Goal: Task Accomplishment & Management: Use online tool/utility

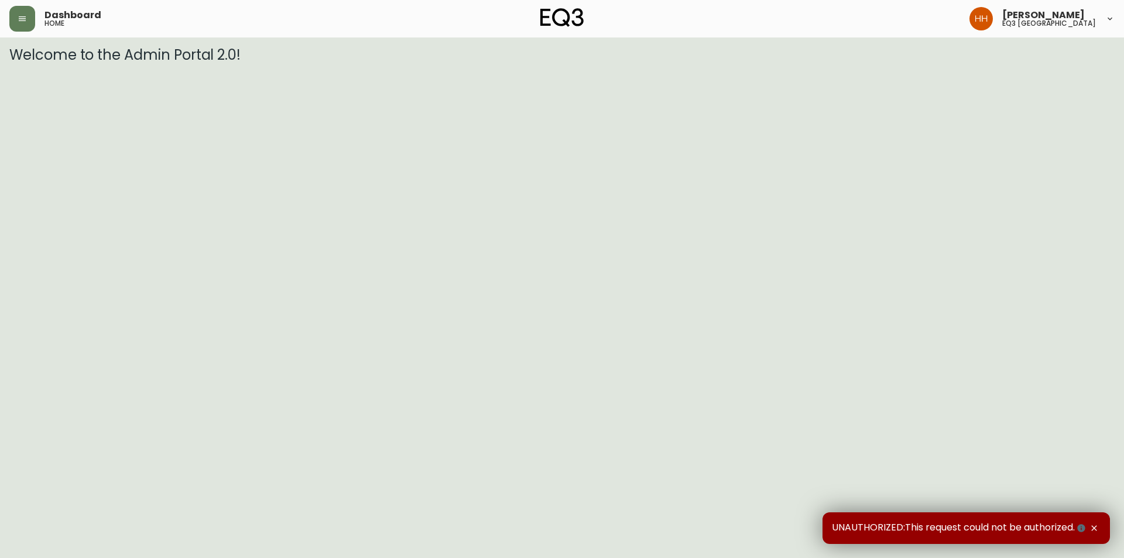
click at [35, 27] on div "Dashboard home" at bounding box center [193, 19] width 368 height 26
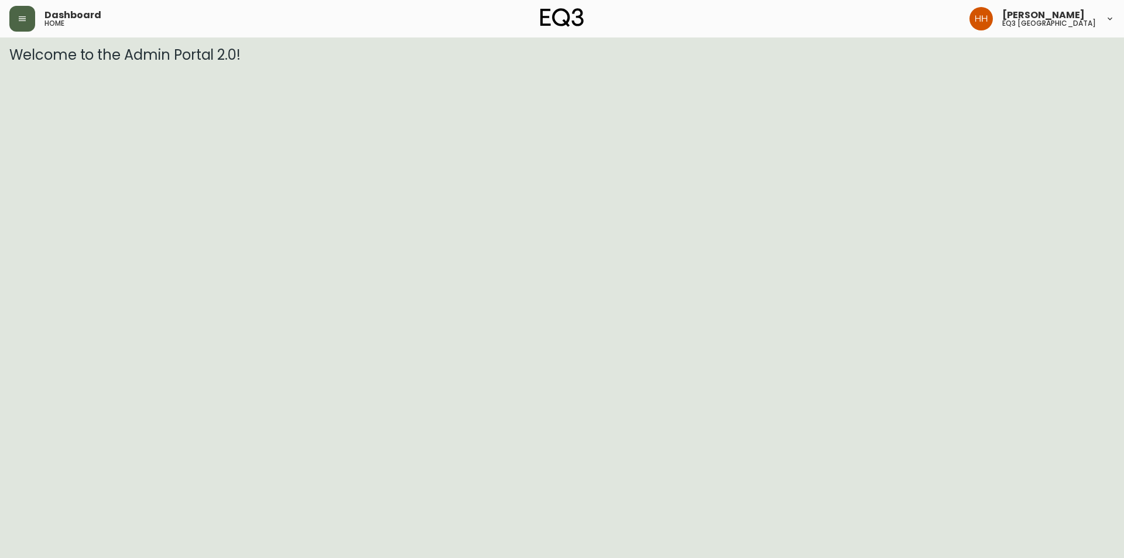
click at [13, 21] on button "button" at bounding box center [22, 19] width 26 height 26
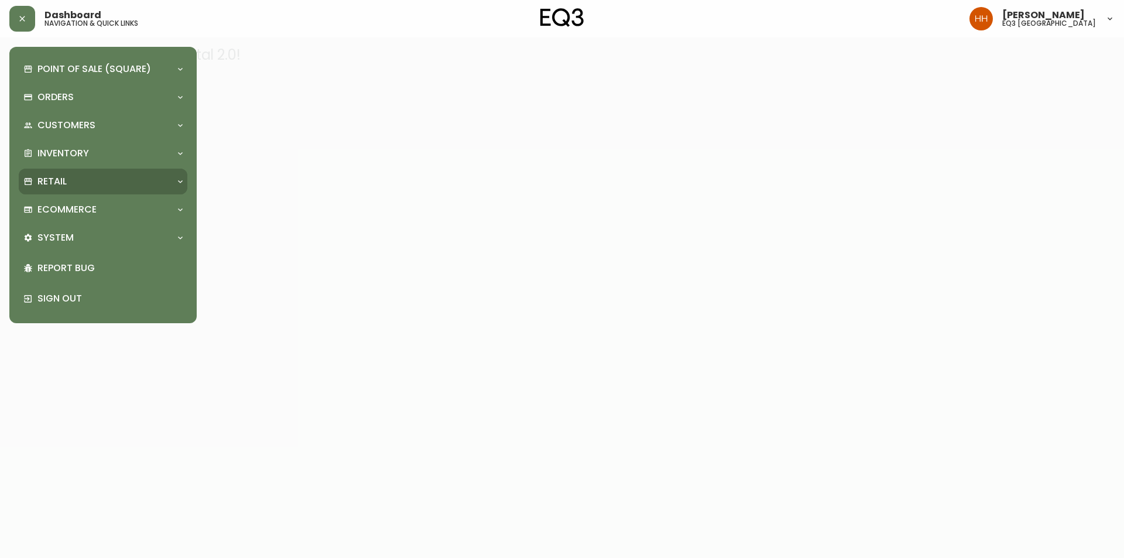
click at [67, 183] on div "Retail" at bounding box center [97, 181] width 148 height 13
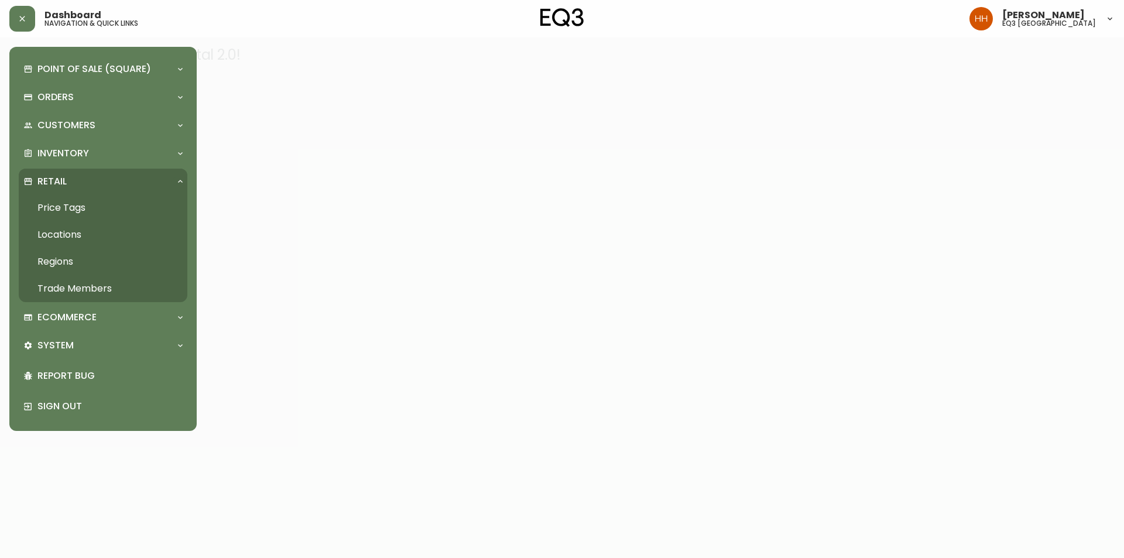
click at [76, 206] on link "Price Tags" at bounding box center [103, 207] width 169 height 27
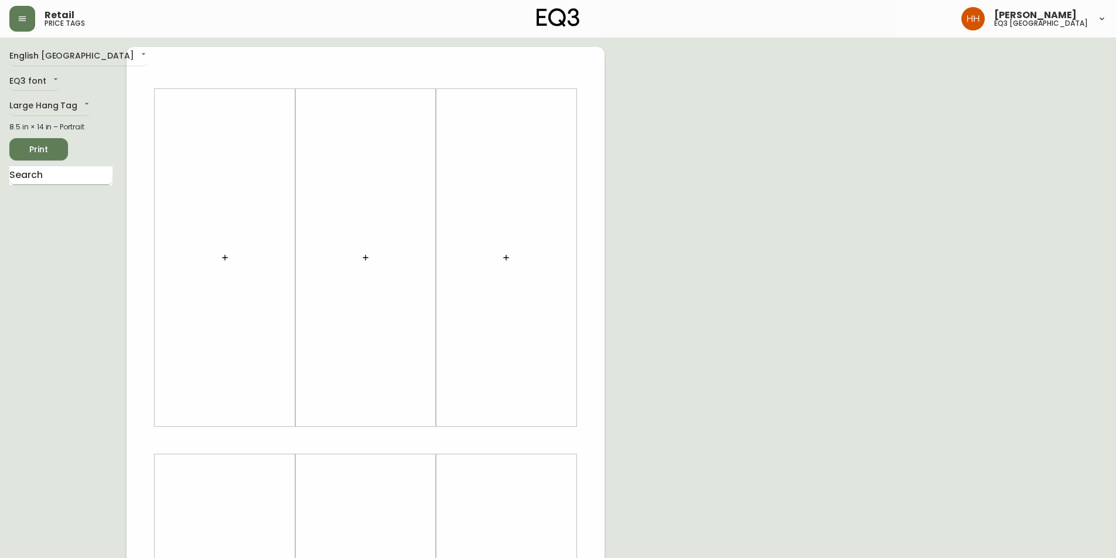
click at [60, 168] on input "text" at bounding box center [60, 175] width 103 height 19
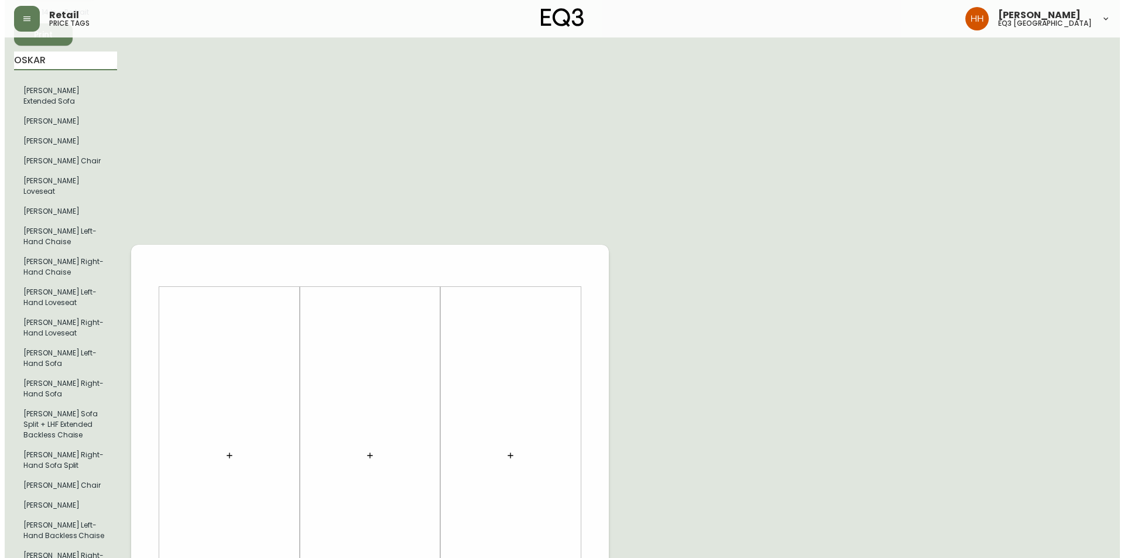
scroll to position [114, 0]
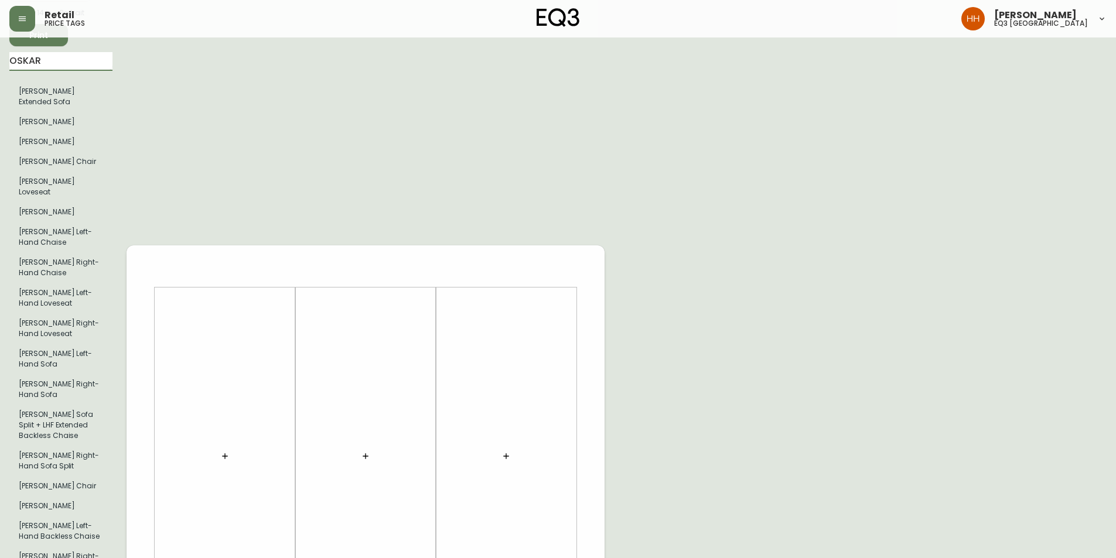
type input "OSKAR"
click at [227, 445] on button "button" at bounding box center [224, 456] width 23 height 23
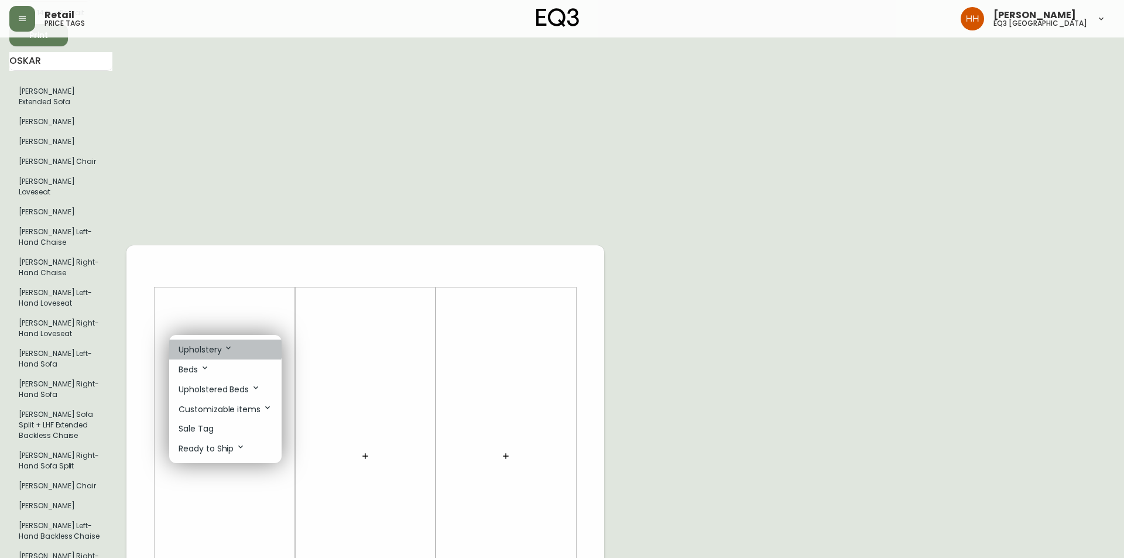
click at [197, 343] on p "Upholstery" at bounding box center [206, 349] width 54 height 13
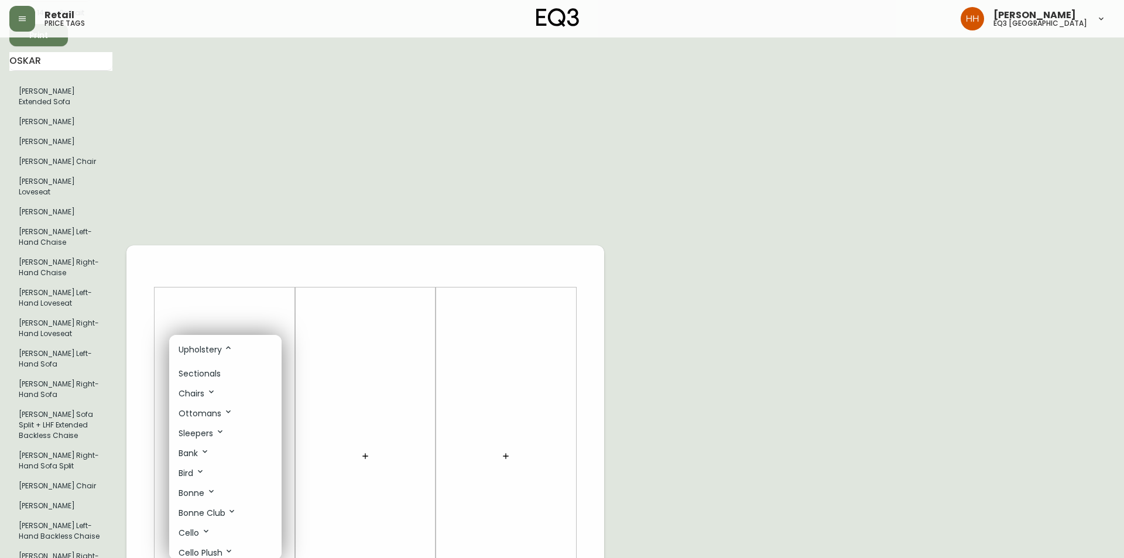
click at [203, 368] on p "Sectionals" at bounding box center [200, 374] width 42 height 12
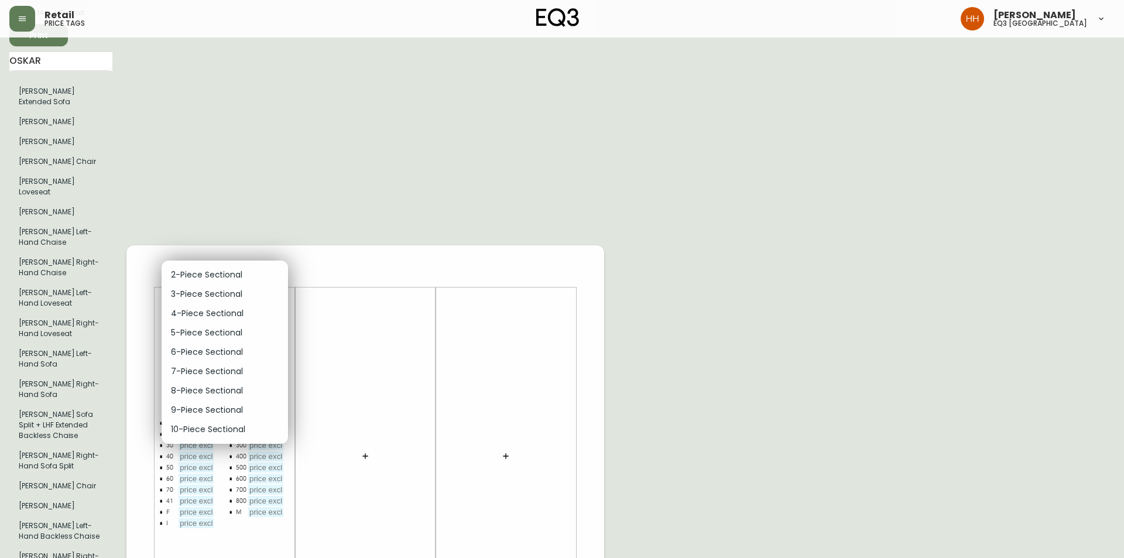
click at [192, 279] on li "2-Piece Sectional" at bounding box center [225, 274] width 126 height 19
type input "0"
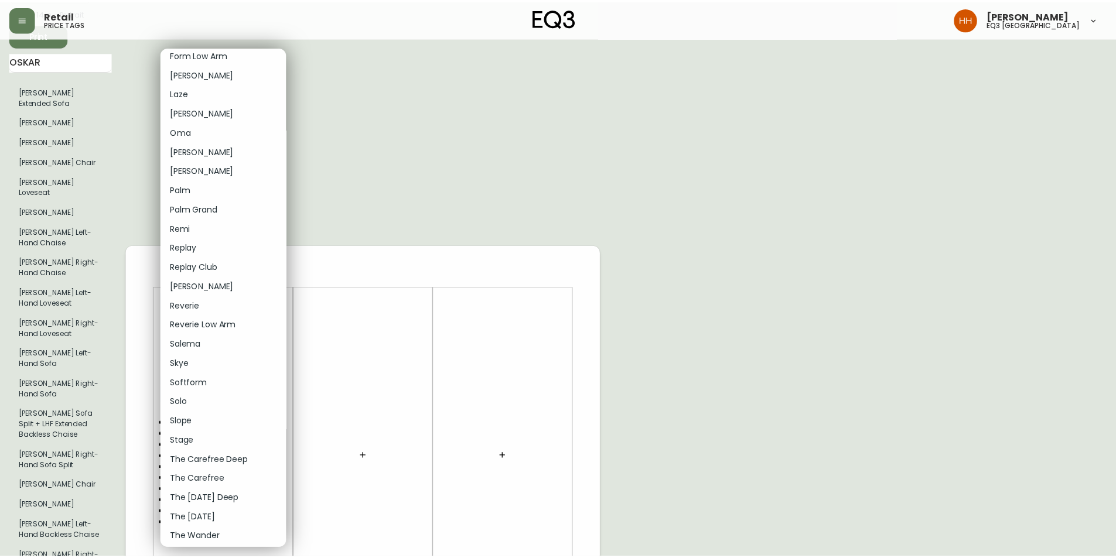
scroll to position [223, 0]
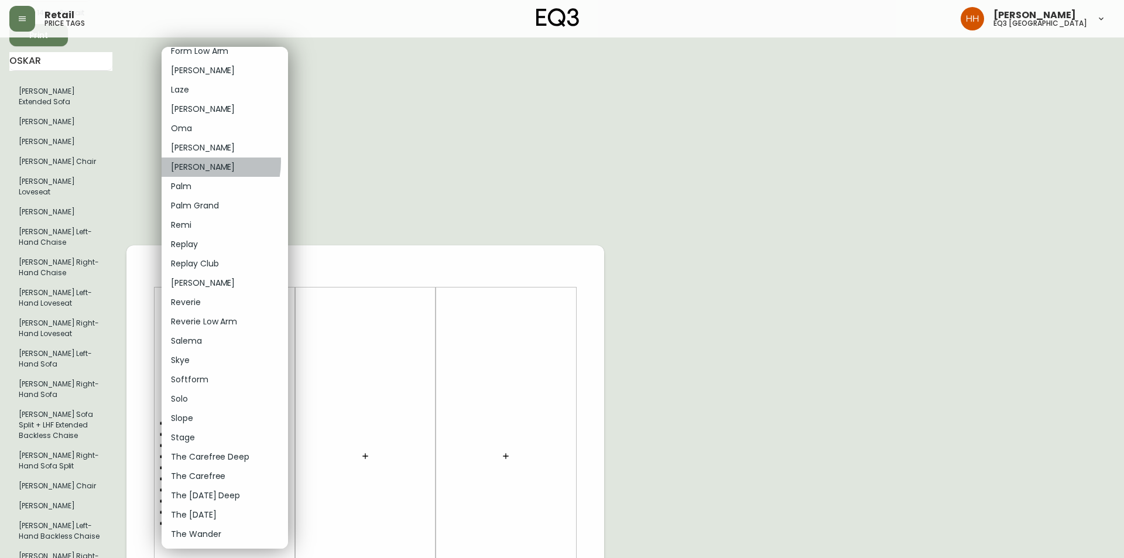
click at [193, 162] on li "[PERSON_NAME]" at bounding box center [225, 167] width 126 height 19
type input "17"
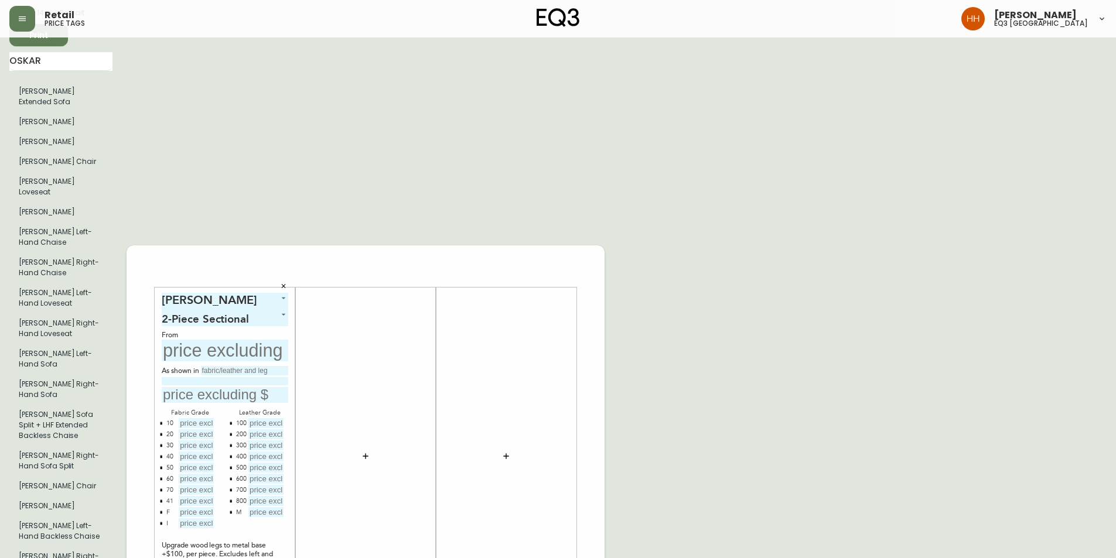
click at [223, 340] on input "text" at bounding box center [225, 351] width 126 height 22
type input "$5848"
click at [265, 366] on input "text" at bounding box center [244, 370] width 87 height 9
type input "[PERSON_NAME]"
type input "F"
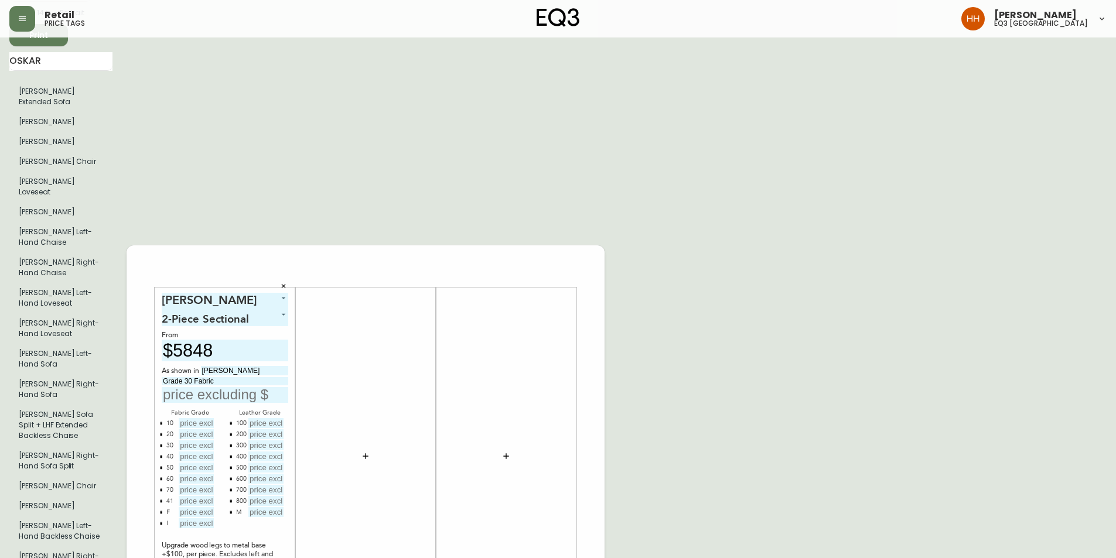
type input "Grade 30 Fabric"
type input "$6648"
click at [201, 418] on input "text" at bounding box center [196, 423] width 35 height 10
click at [187, 440] on input "text" at bounding box center [196, 445] width 35 height 10
type input "$6648"
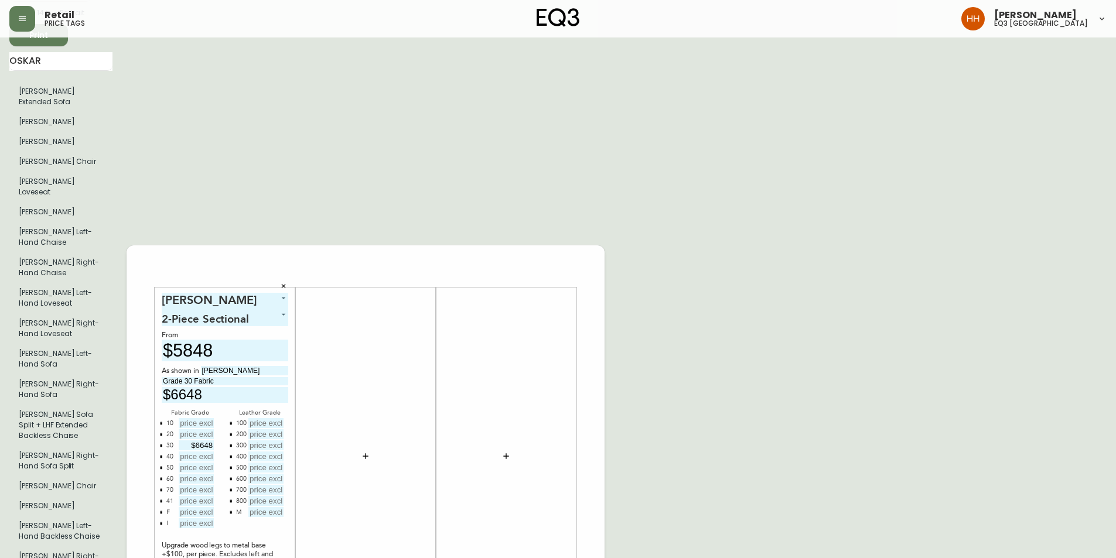
click at [200, 418] on input "text" at bounding box center [196, 423] width 35 height 10
type input "$5848"
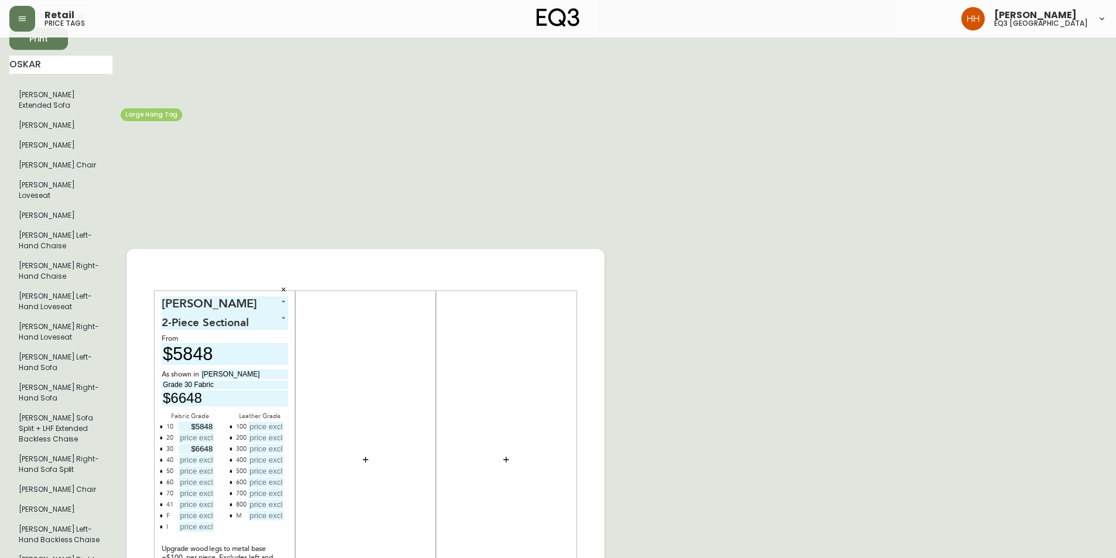
scroll to position [0, 0]
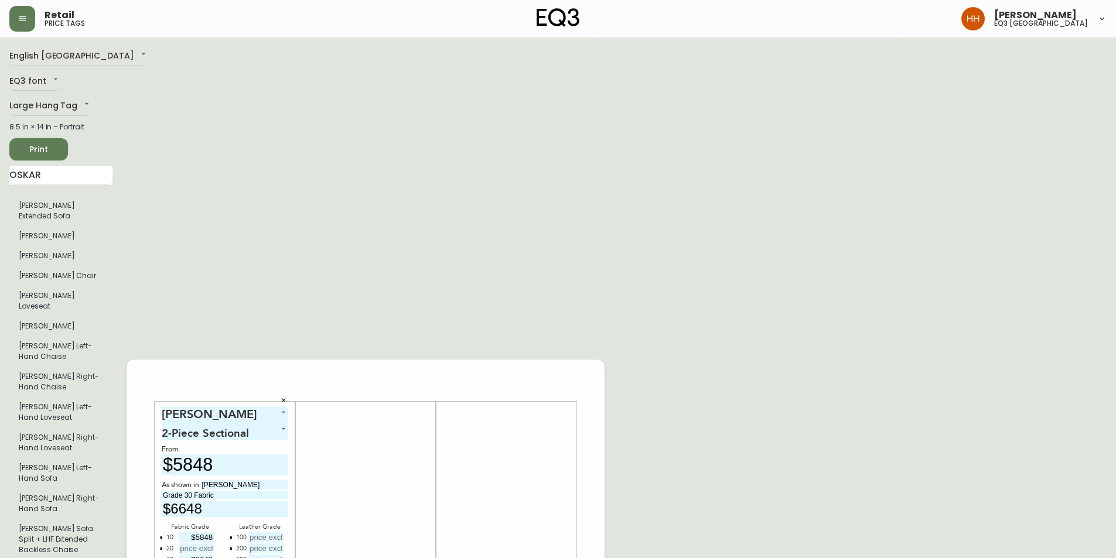
drag, startPoint x: 69, startPoint y: 184, endPoint x: 0, endPoint y: 91, distance: 115.5
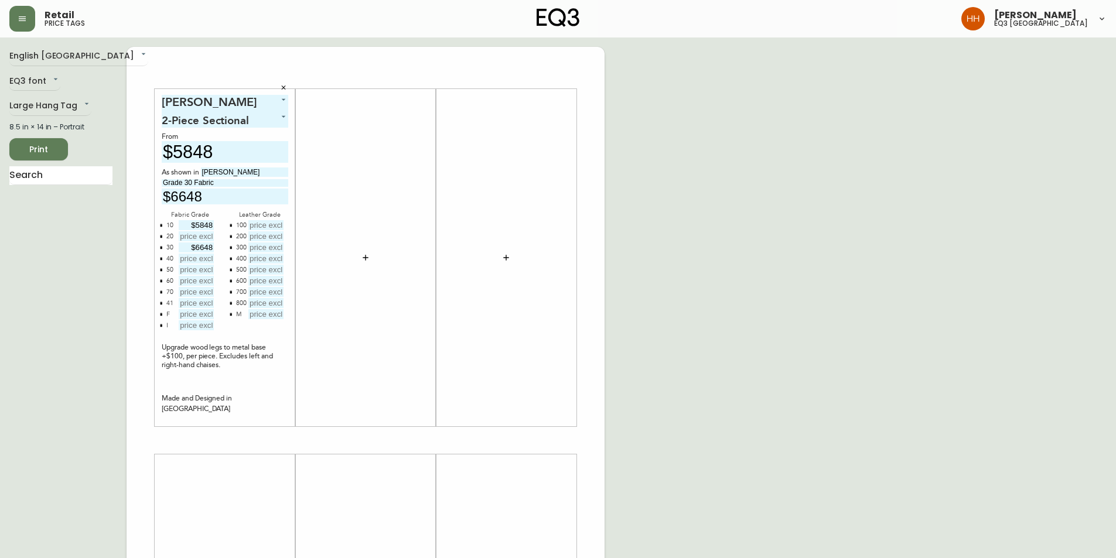
click at [205, 227] on input "$5848" at bounding box center [196, 225] width 35 height 10
click at [201, 237] on input "text" at bounding box center [196, 236] width 35 height 10
type input "$6248"
click at [194, 254] on input "text" at bounding box center [196, 259] width 35 height 10
type input "$7048"
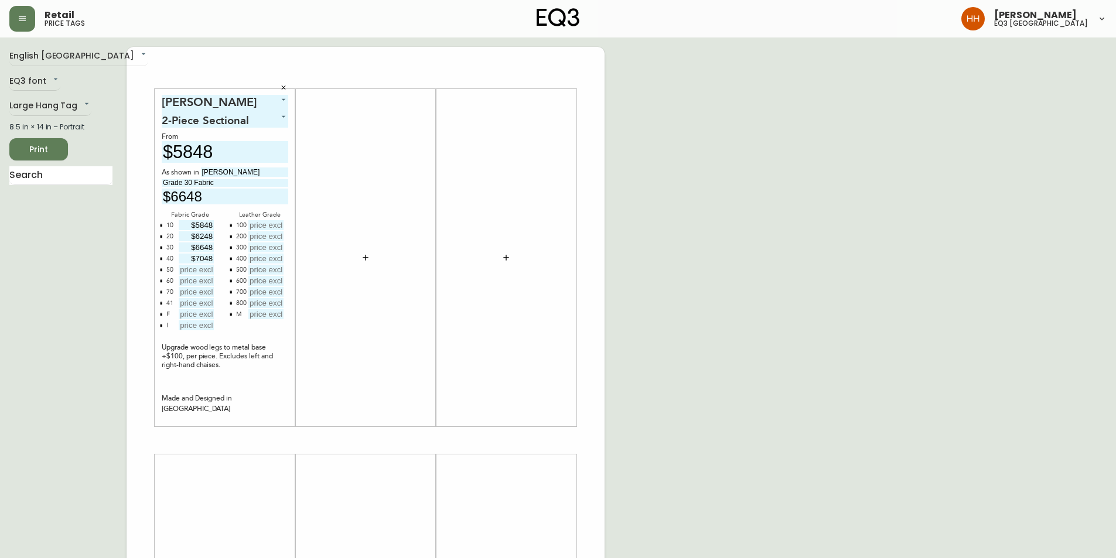
click at [213, 272] on input "text" at bounding box center [196, 270] width 35 height 10
type input "$7448"
click at [182, 283] on input "text" at bounding box center [196, 281] width 35 height 10
type input "$7848"
click at [196, 288] on input "text" at bounding box center [196, 292] width 35 height 10
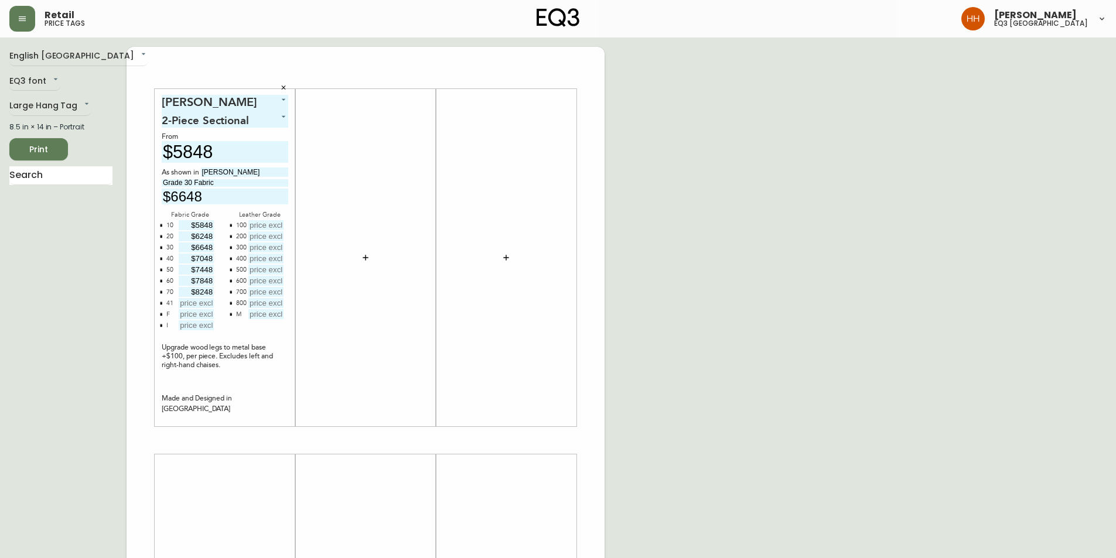
type input "$8248"
click at [162, 307] on div "41" at bounding box center [190, 303] width 57 height 11
click at [160, 305] on button "button" at bounding box center [160, 302] width 9 height 9
click at [182, 301] on input "text" at bounding box center [196, 303] width 35 height 10
type input "$12648"
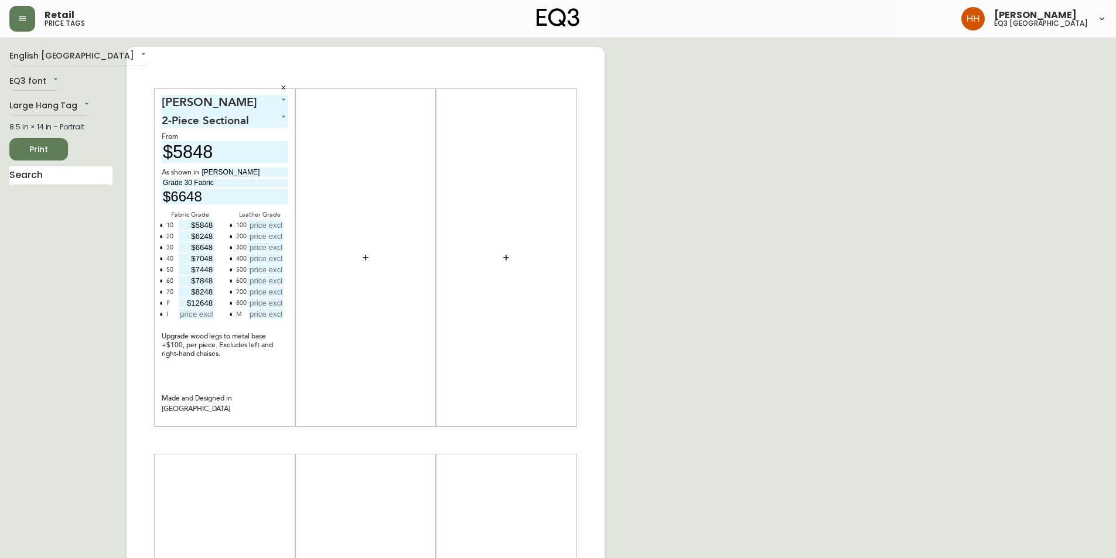
click at [187, 311] on input "text" at bounding box center [196, 314] width 35 height 10
type input "$13848"
click at [463, 390] on div at bounding box center [506, 258] width 126 height 326
click at [842, 371] on div "English Canada en_CA EQ3 font EQ3 Large Hang Tag large 8.5 in × 14 in – Portrai…" at bounding box center [557, 440] width 1097 height 787
click at [260, 223] on input "text" at bounding box center [265, 225] width 35 height 10
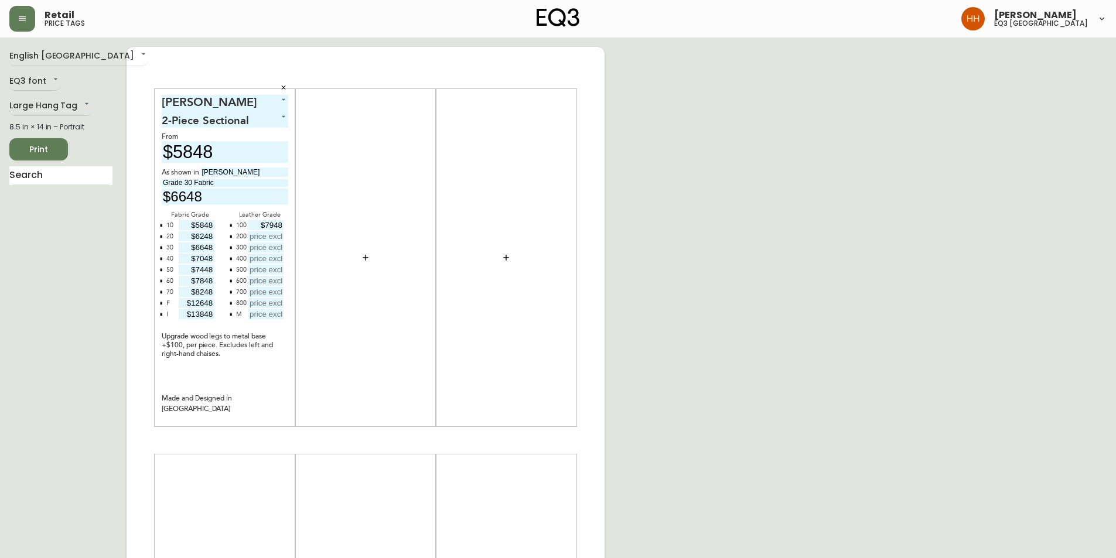
type input "$7948"
click at [603, 351] on div "Oskar Plush 17 2-Piece Sectional 0 From $5848 As shown in [PERSON_NAME] Grade 3…" at bounding box center [365, 440] width 478 height 787
click at [274, 238] on input "text" at bounding box center [265, 236] width 35 height 10
type input "$8348"
click at [268, 250] on input "text" at bounding box center [265, 247] width 35 height 10
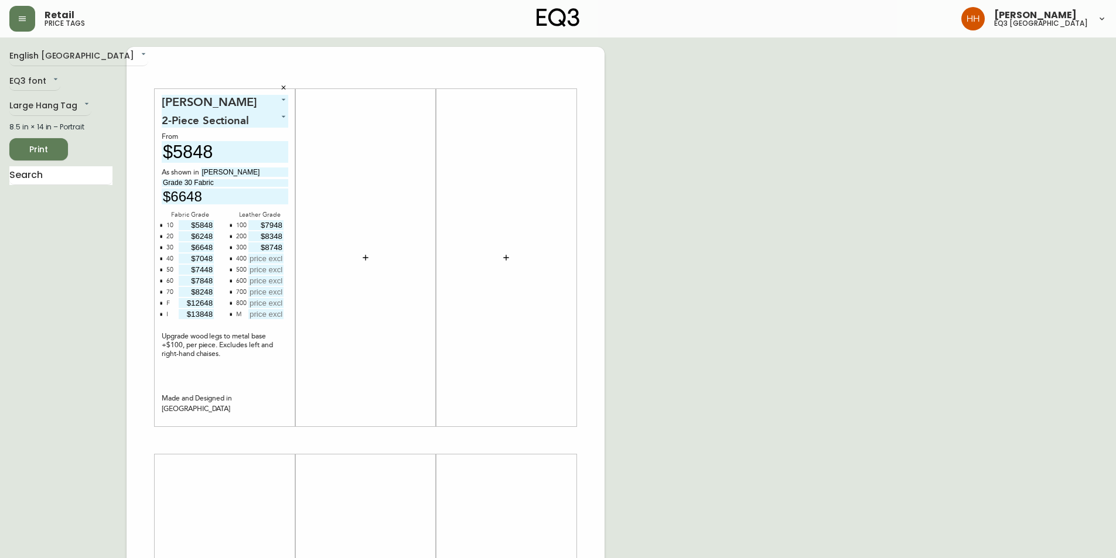
type input "$8748"
click at [264, 254] on input "text" at bounding box center [265, 259] width 35 height 10
type input "$9148"
type input "$9548"
type input "$9948"
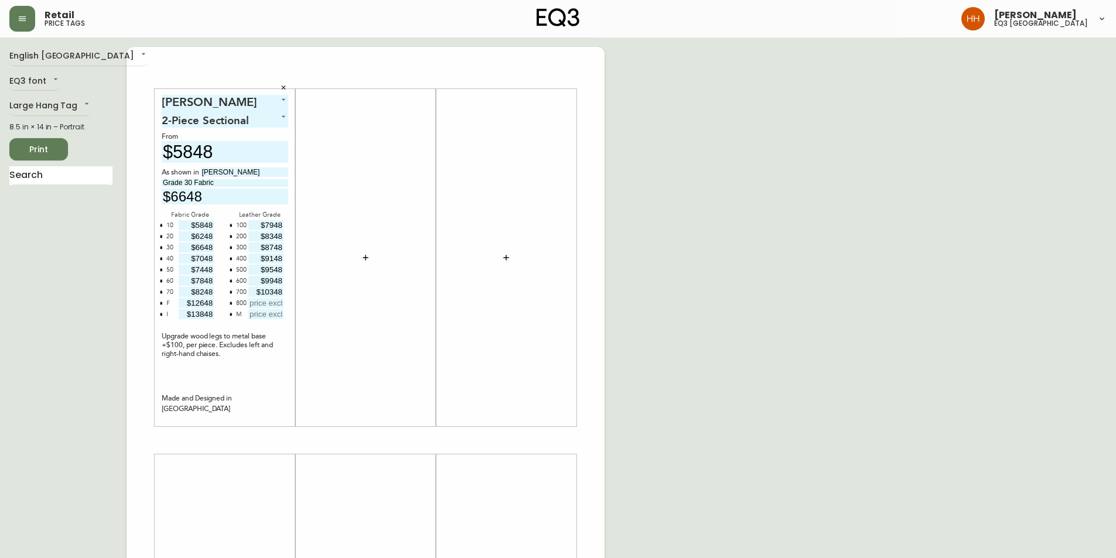
type input "$10348"
type input "$10748"
click at [233, 312] on button "button" at bounding box center [230, 313] width 9 height 9
click at [367, 368] on div at bounding box center [365, 258] width 126 height 326
click at [382, 372] on div at bounding box center [365, 258] width 126 height 326
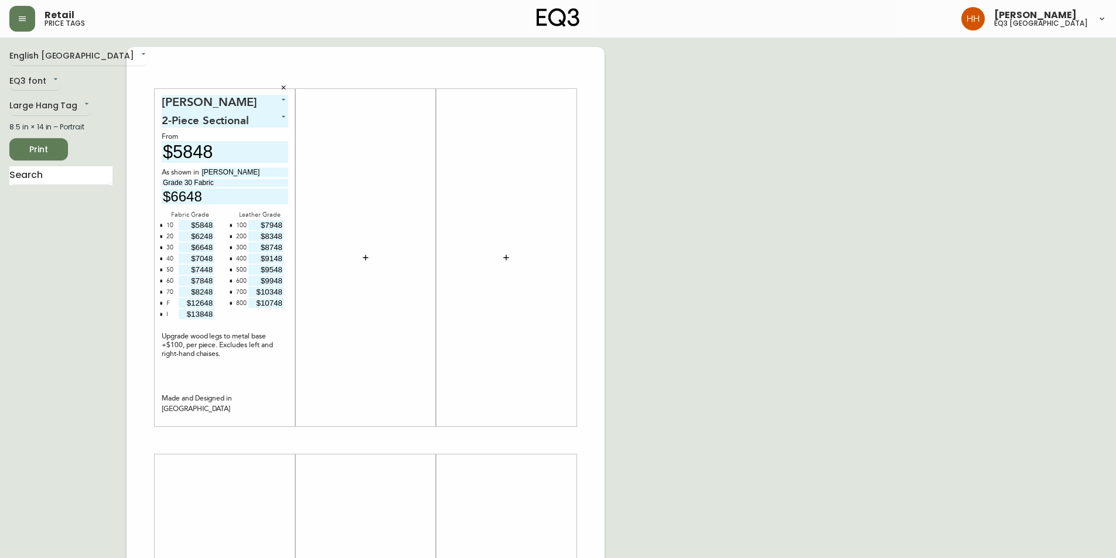
click at [358, 408] on div at bounding box center [365, 258] width 126 height 326
click at [753, 264] on div "English [GEOGRAPHIC_DATA] en_CA EQ3 font EQ3 Large Hang Tag large 8.5 in × 14 i…" at bounding box center [557, 440] width 1097 height 787
